Goal: Task Accomplishment & Management: Use online tool/utility

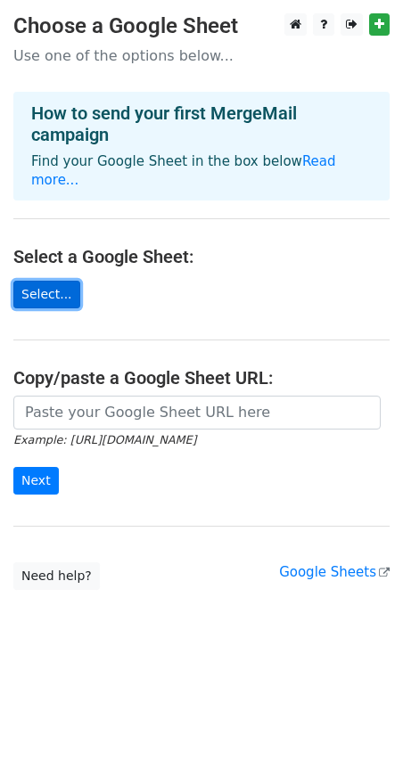
click at [52, 281] on link "Select..." at bounding box center [46, 295] width 67 height 28
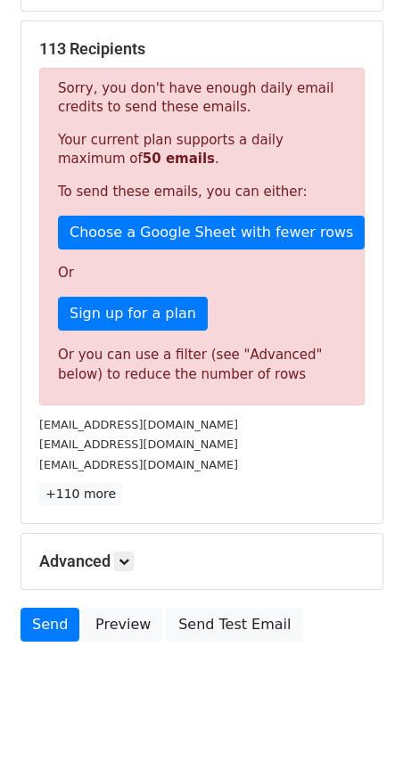
scroll to position [320, 0]
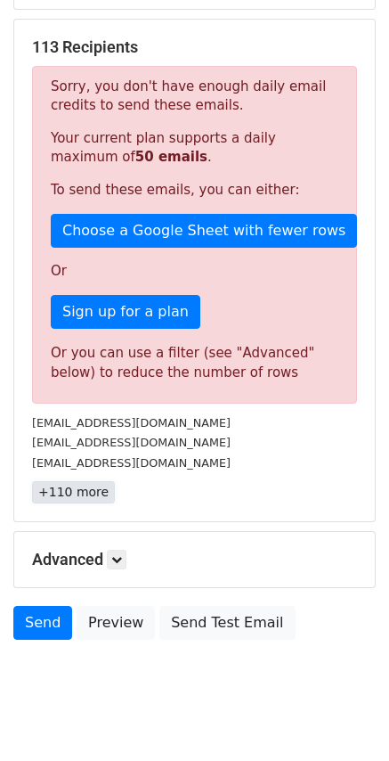
click at [83, 487] on link "+110 more" at bounding box center [73, 492] width 83 height 22
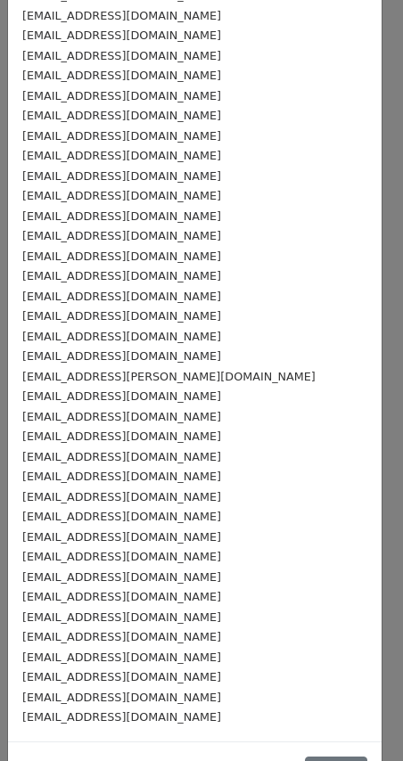
scroll to position [1666, 0]
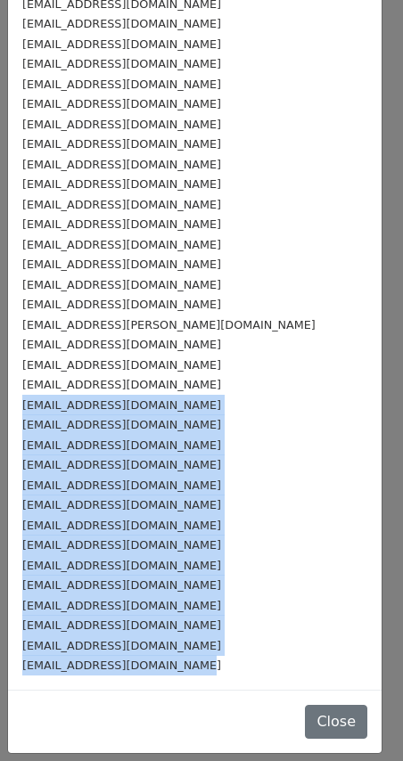
drag, startPoint x: 19, startPoint y: 411, endPoint x: 218, endPoint y: 686, distance: 340.0
click at [181, 416] on div "admin@westridge.ac.zw" at bounding box center [194, 424] width 345 height 20
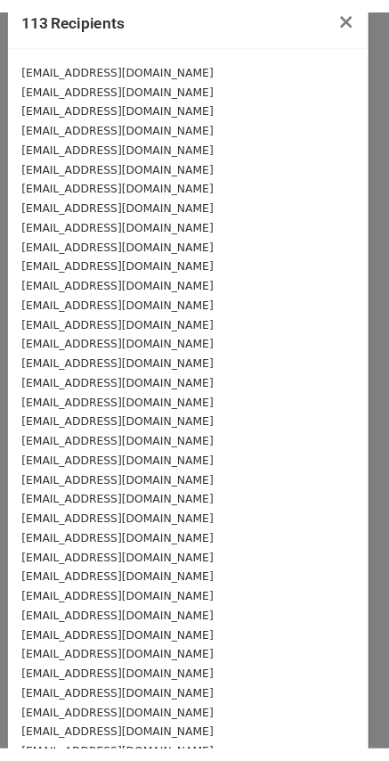
scroll to position [0, 0]
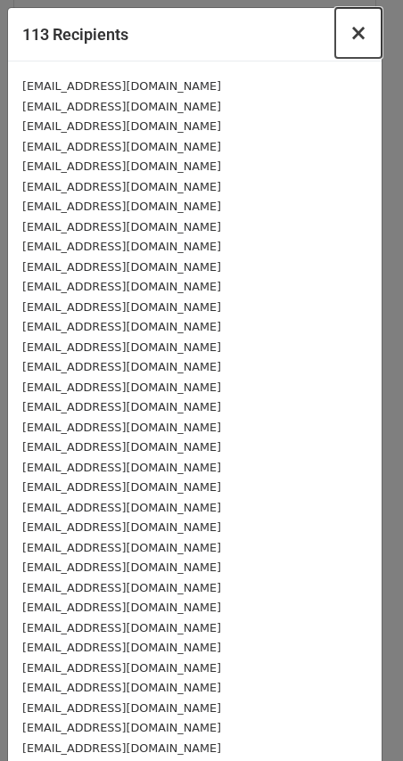
click at [349, 37] on span "×" at bounding box center [358, 32] width 18 height 25
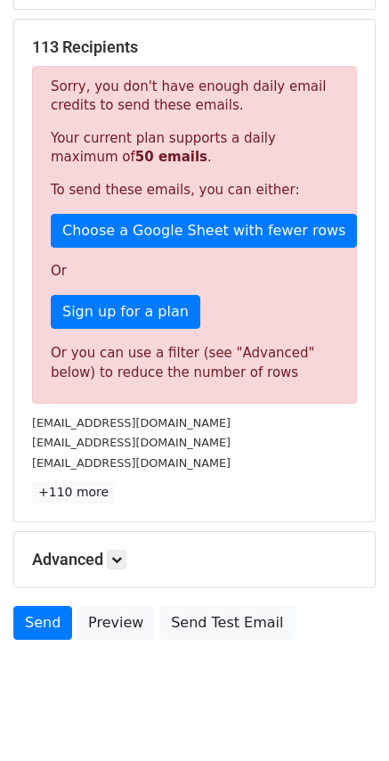
click at [106, 555] on h5 "Advanced" at bounding box center [194, 560] width 325 height 20
click at [121, 563] on icon at bounding box center [116, 559] width 11 height 11
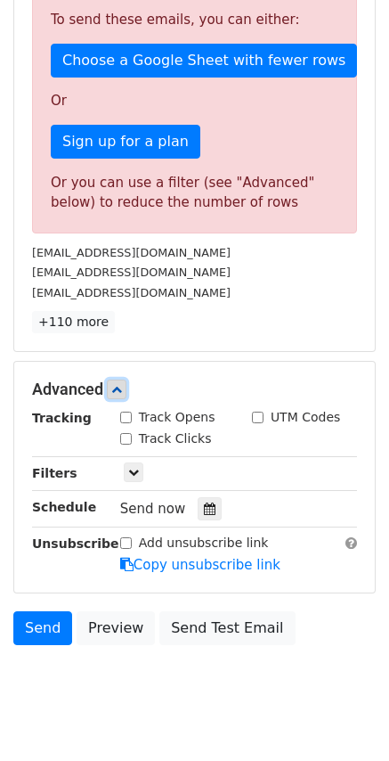
scroll to position [525, 0]
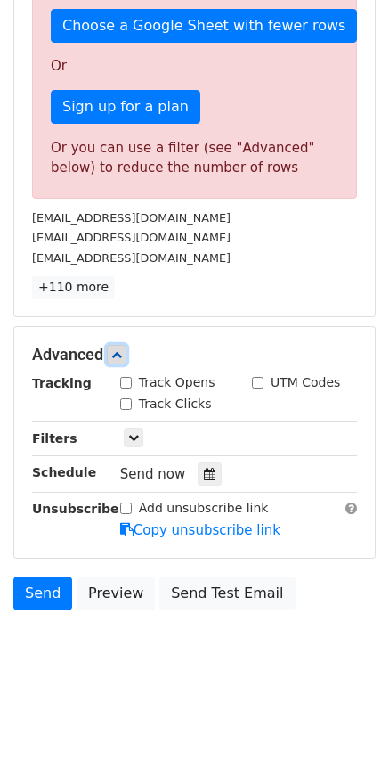
click at [124, 361] on link at bounding box center [117, 355] width 20 height 20
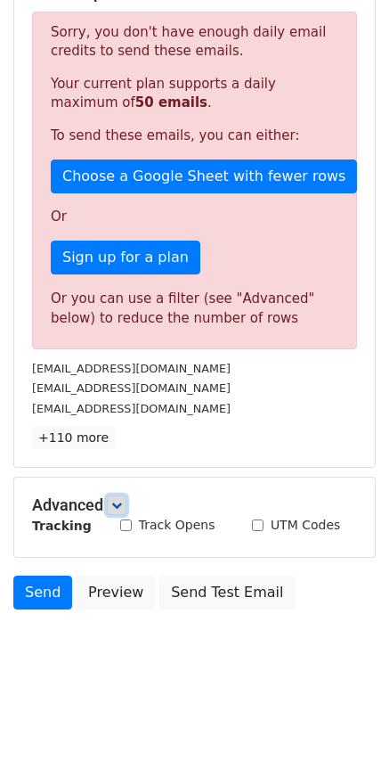
scroll to position [350, 0]
